Goal: Entertainment & Leisure: Consume media (video, audio)

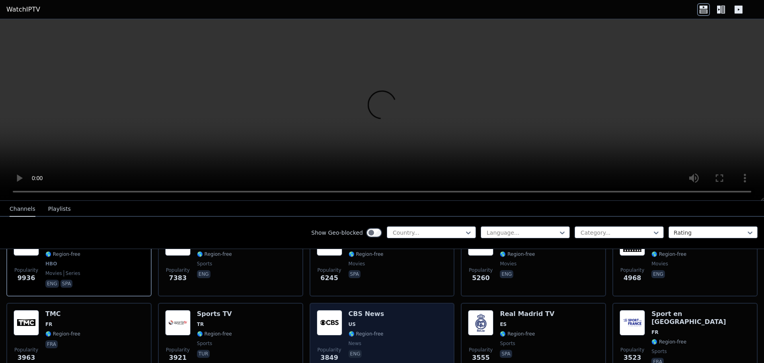
scroll to position [199, 0]
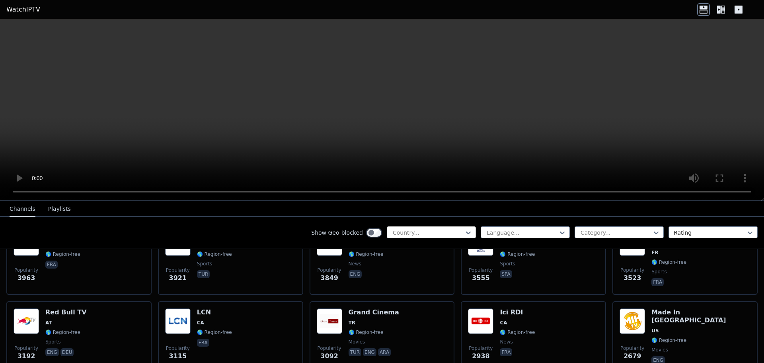
click at [395, 233] on div at bounding box center [428, 232] width 72 height 8
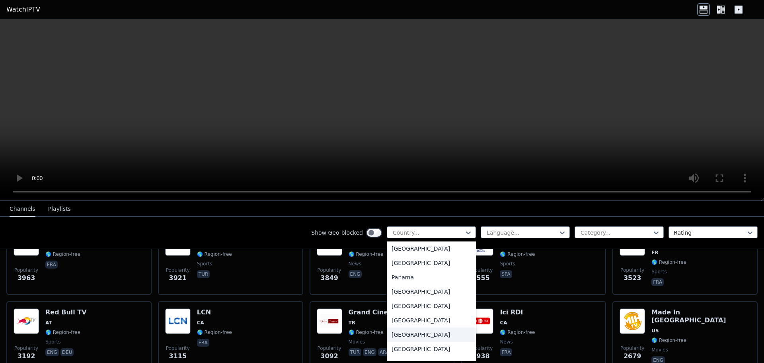
scroll to position [2069, 0]
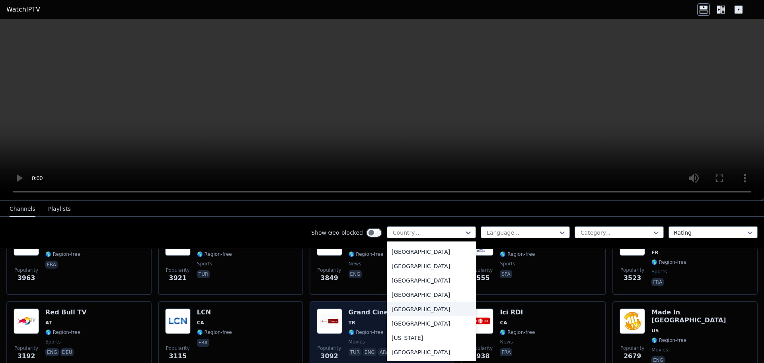
click at [398, 310] on div "[GEOGRAPHIC_DATA]" at bounding box center [431, 309] width 89 height 14
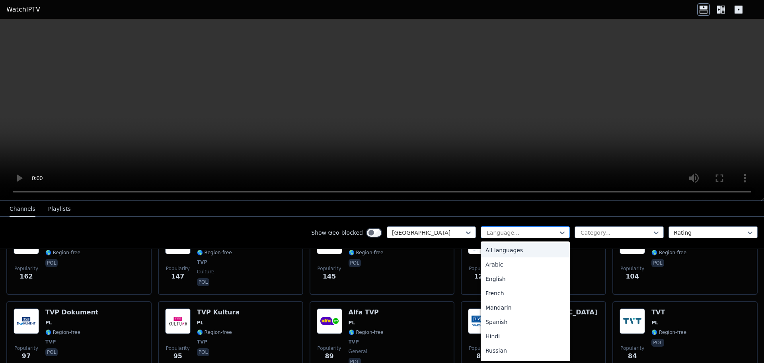
click at [499, 228] on div at bounding box center [522, 232] width 72 height 8
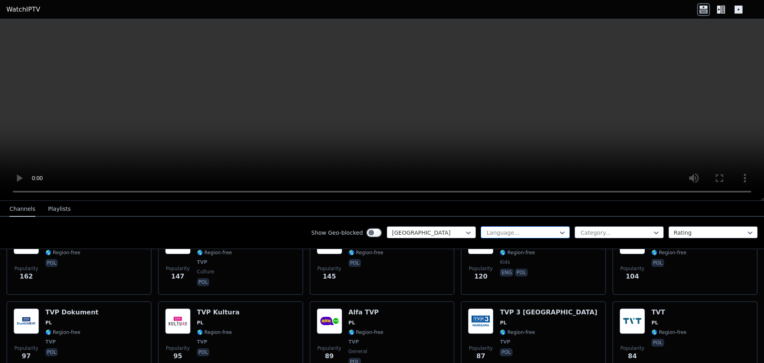
click at [505, 230] on div at bounding box center [522, 232] width 72 height 8
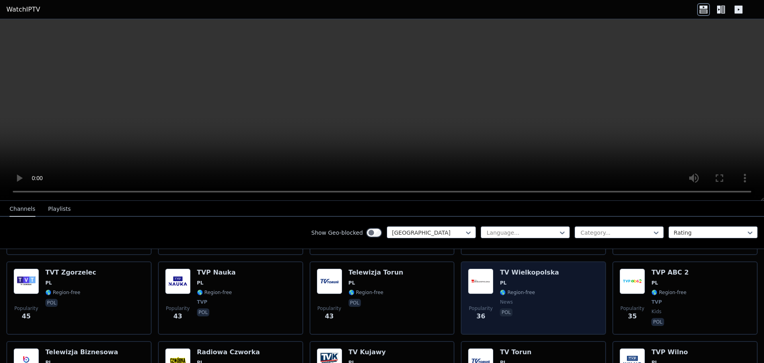
scroll to position [517, 0]
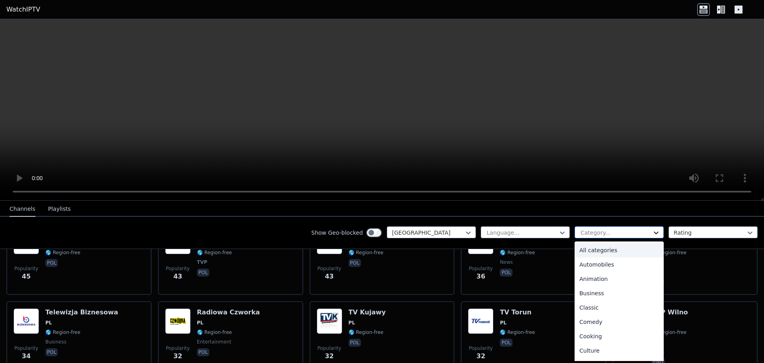
click at [652, 234] on icon at bounding box center [656, 232] width 8 height 8
click at [581, 324] on div "Sports" at bounding box center [619, 323] width 89 height 14
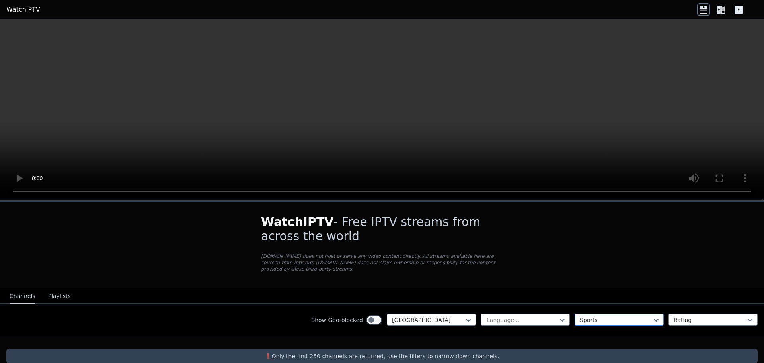
click at [580, 316] on div at bounding box center [616, 320] width 72 height 8
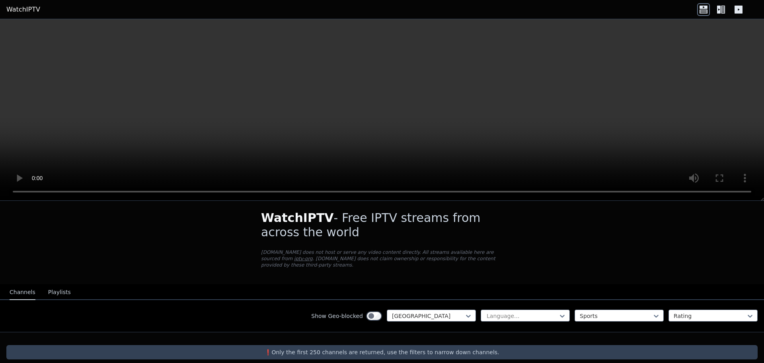
scroll to position [6, 0]
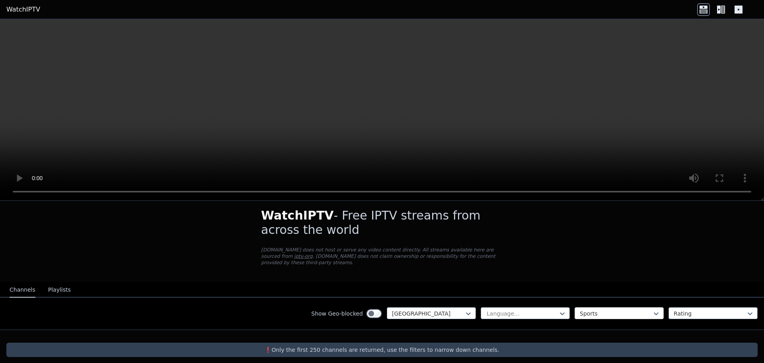
click at [583, 309] on div at bounding box center [616, 313] width 72 height 8
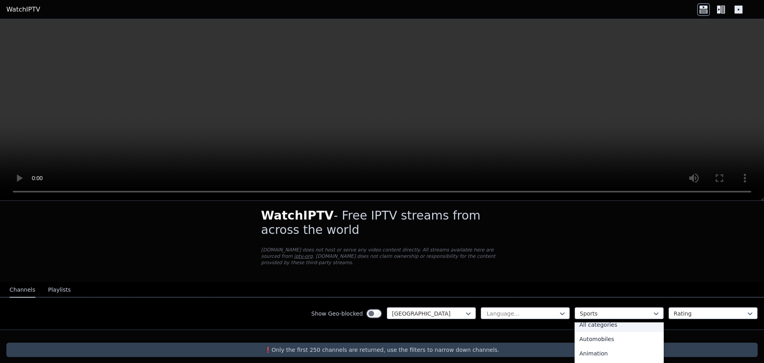
scroll to position [0, 0]
click at [583, 325] on div "All categories" at bounding box center [619, 331] width 89 height 14
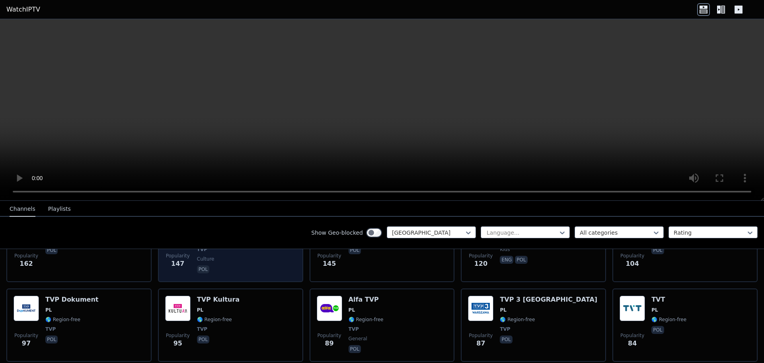
scroll to position [118, 0]
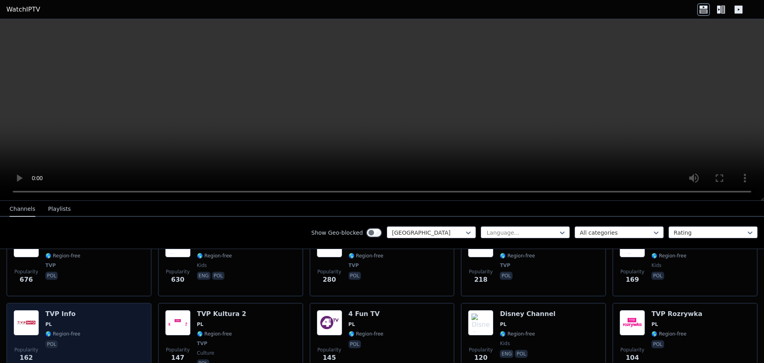
click at [98, 310] on div "Popularity 162 TVP Info PL 🌎 Region-free pol" at bounding box center [79, 339] width 131 height 59
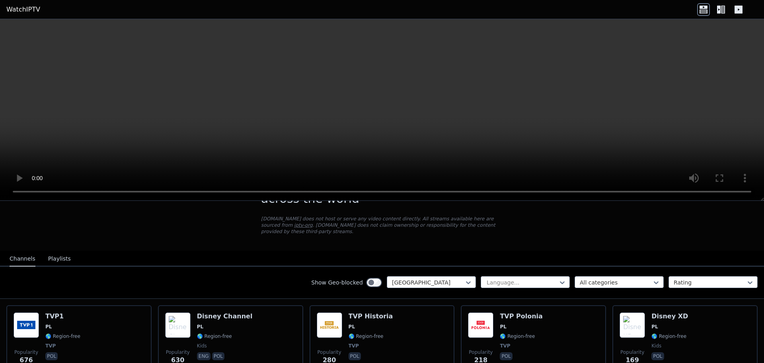
scroll to position [119, 0]
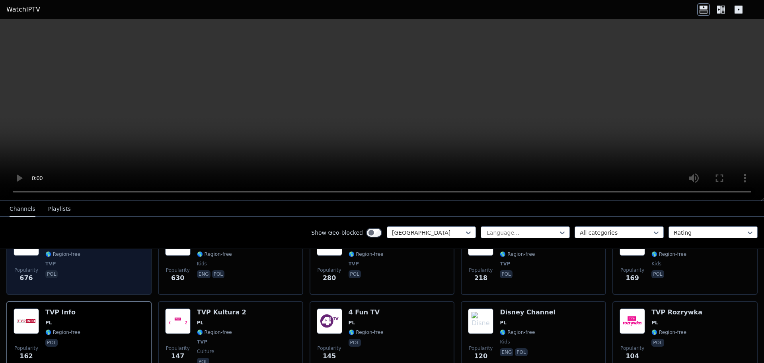
click at [86, 261] on div "Popularity 676 TVP1 PL 🌎 Region-free TVP pol" at bounding box center [79, 258] width 131 height 57
click at [81, 261] on div at bounding box center [81, 261] width 0 height 0
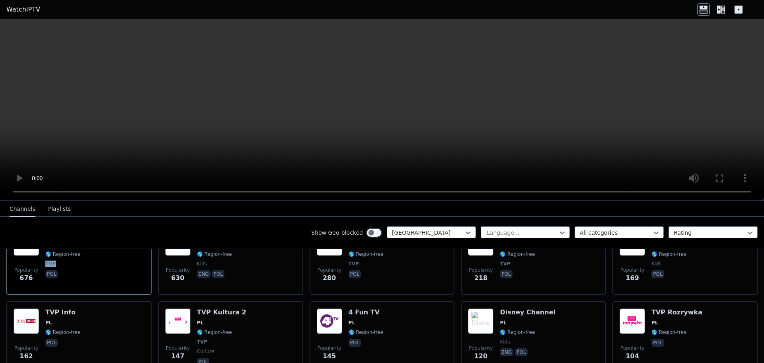
click at [111, 103] on video at bounding box center [382, 109] width 764 height 181
